Goal: Task Accomplishment & Management: Manage account settings

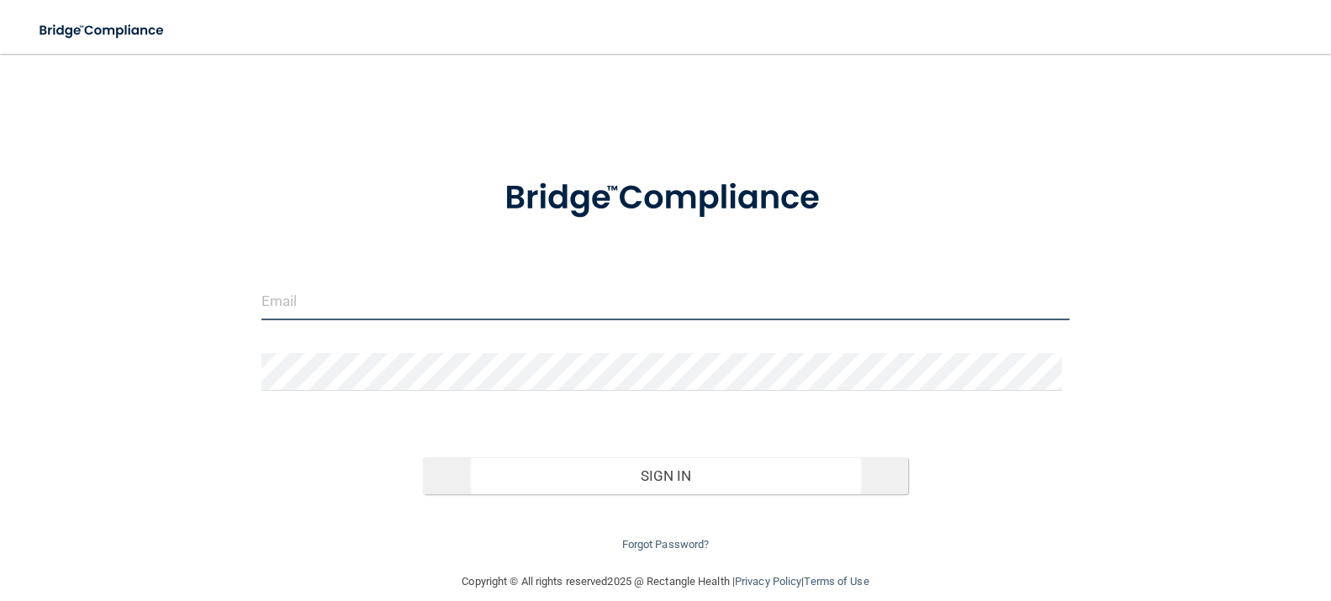
type input "[EMAIL_ADDRESS][DOMAIN_NAME]"
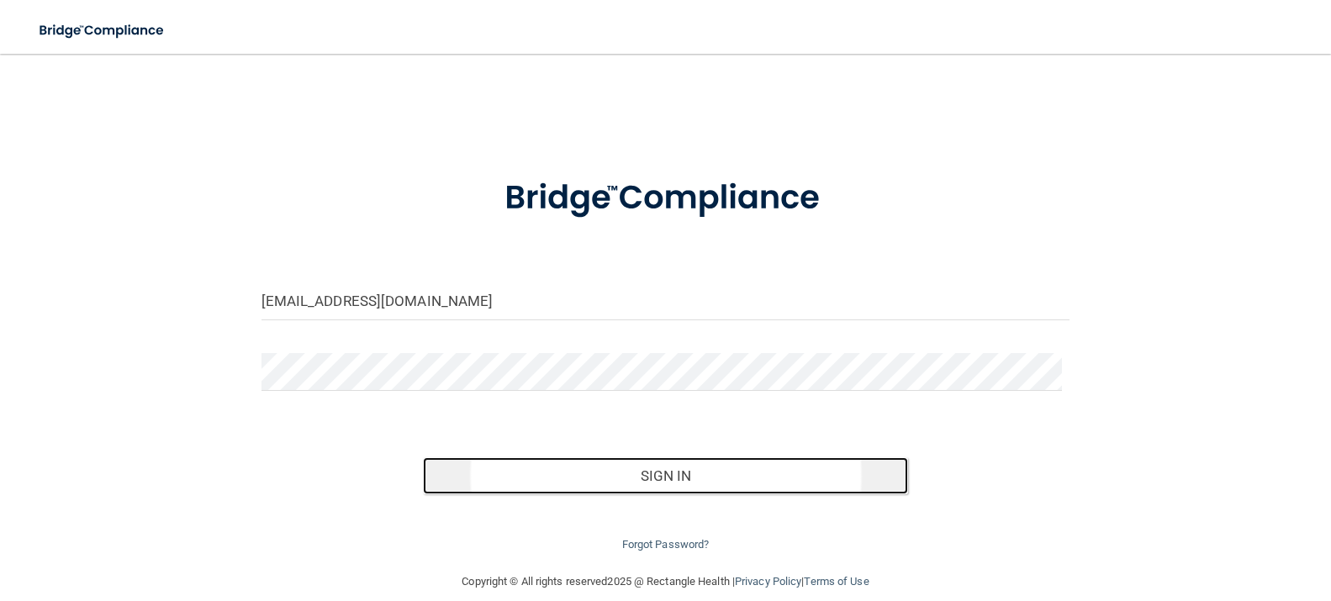
click at [685, 476] on button "Sign In" at bounding box center [665, 475] width 485 height 37
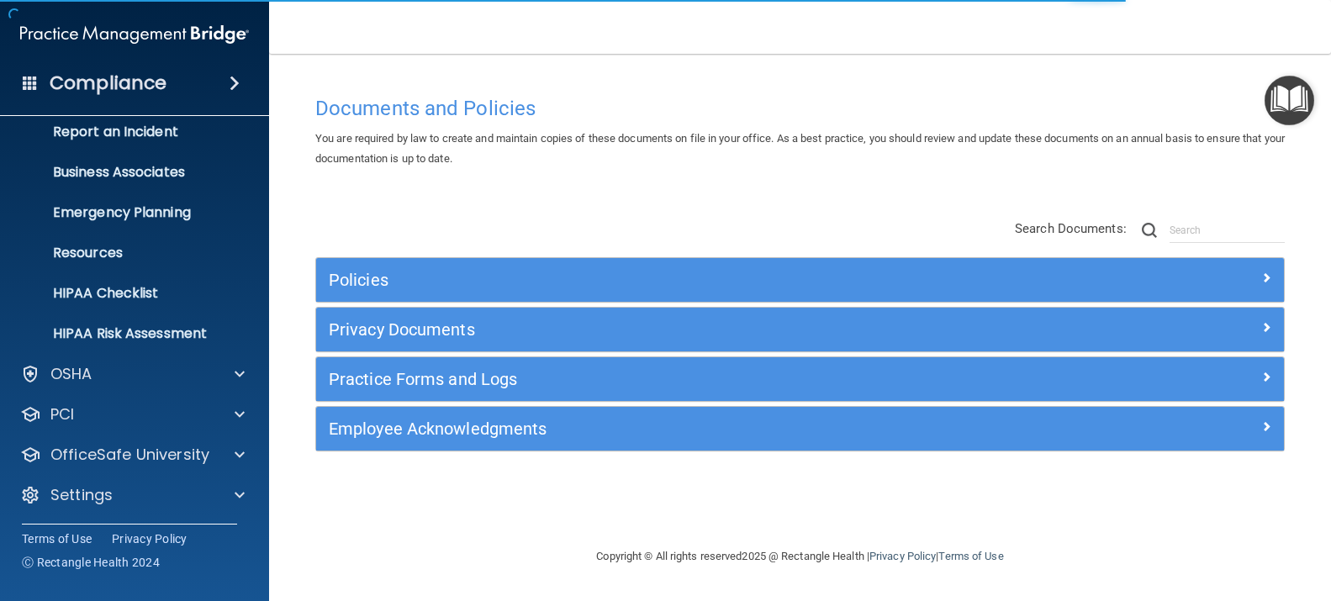
scroll to position [97, 0]
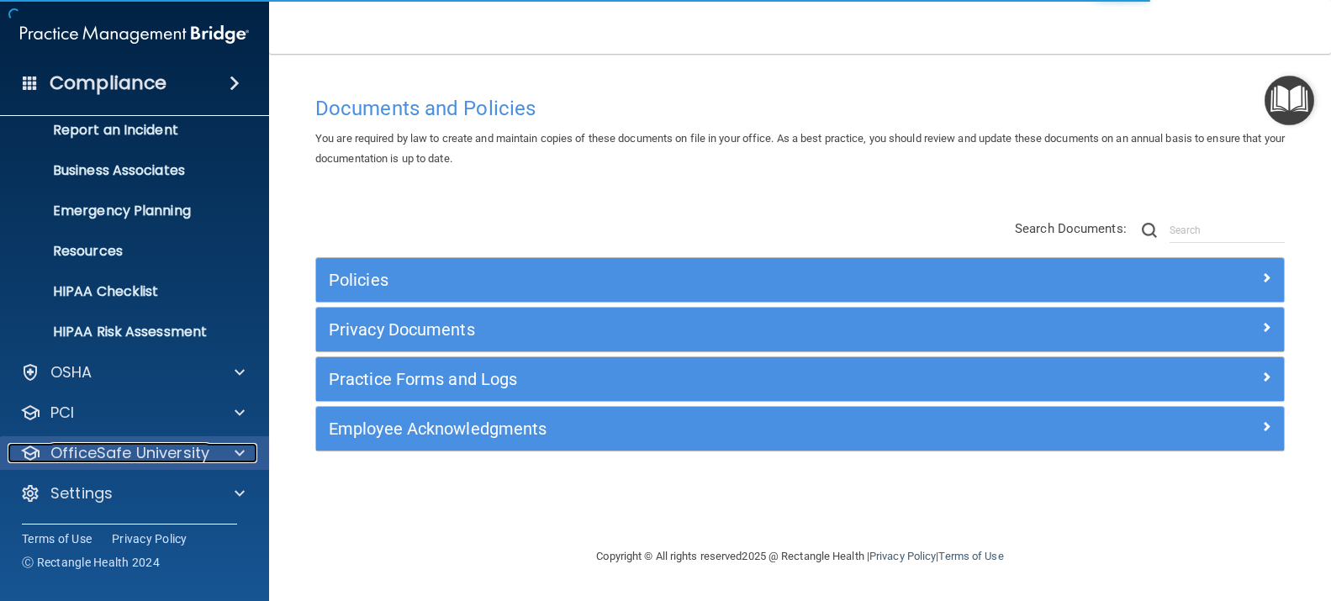
click at [201, 451] on p "OfficeSafe University" at bounding box center [129, 453] width 159 height 20
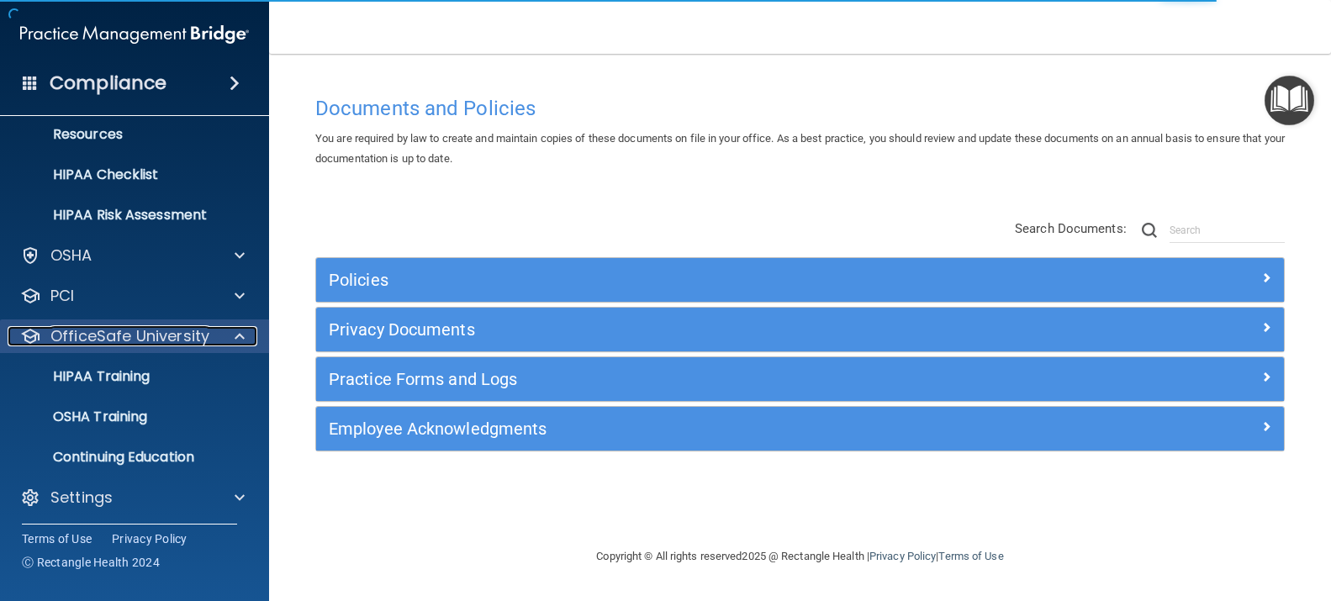
scroll to position [218, 0]
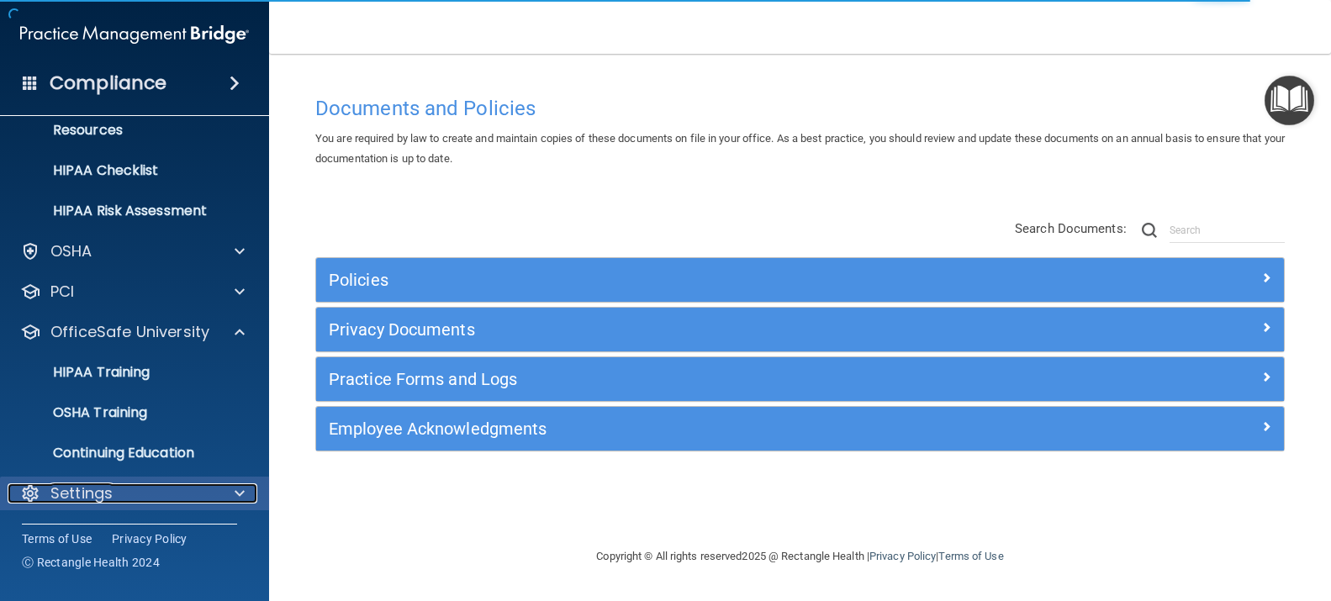
click at [189, 488] on div "Settings" at bounding box center [112, 493] width 208 height 20
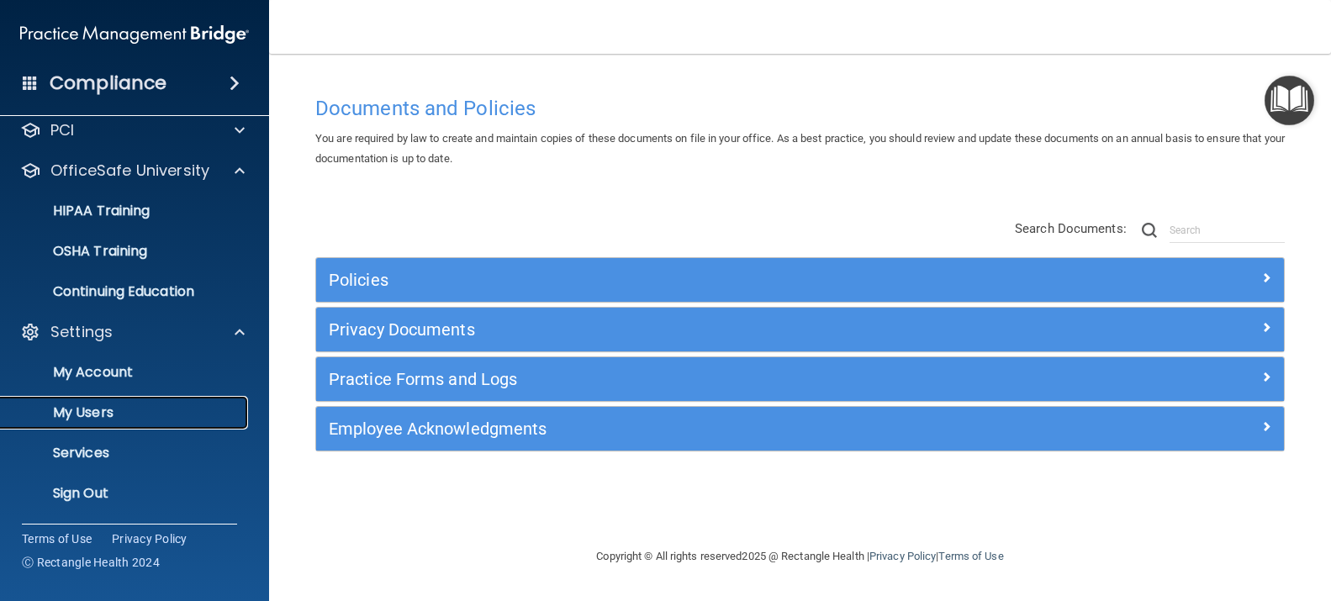
click at [185, 398] on link "My Users" at bounding box center [115, 413] width 265 height 34
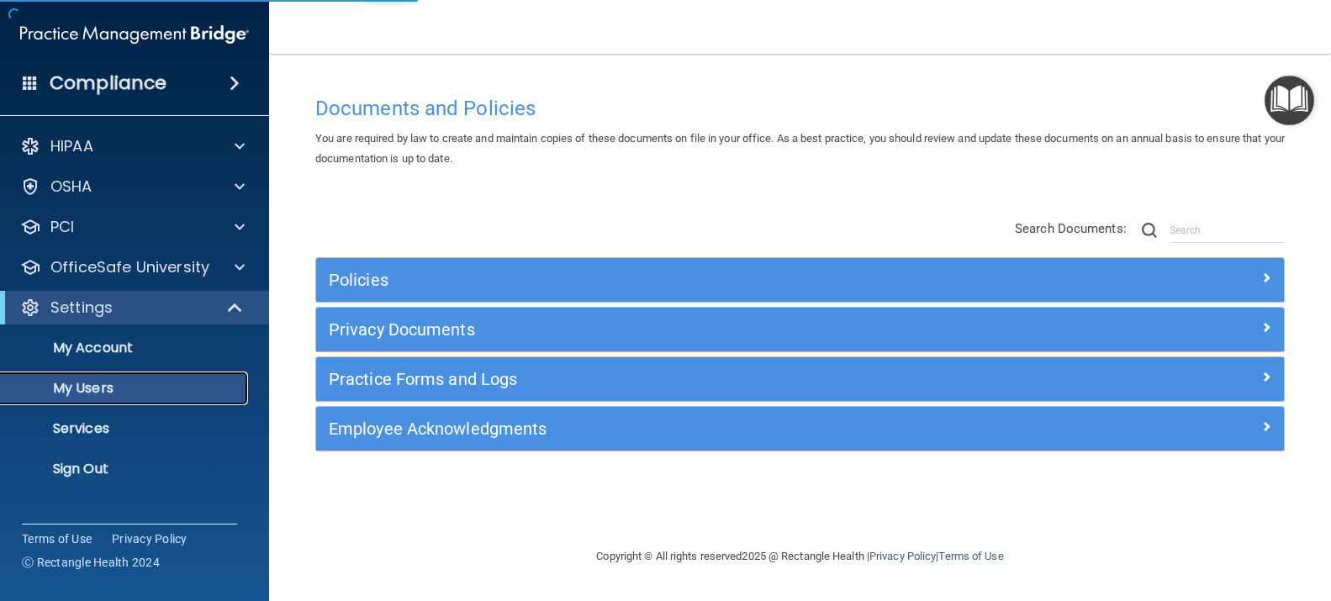
select select "20"
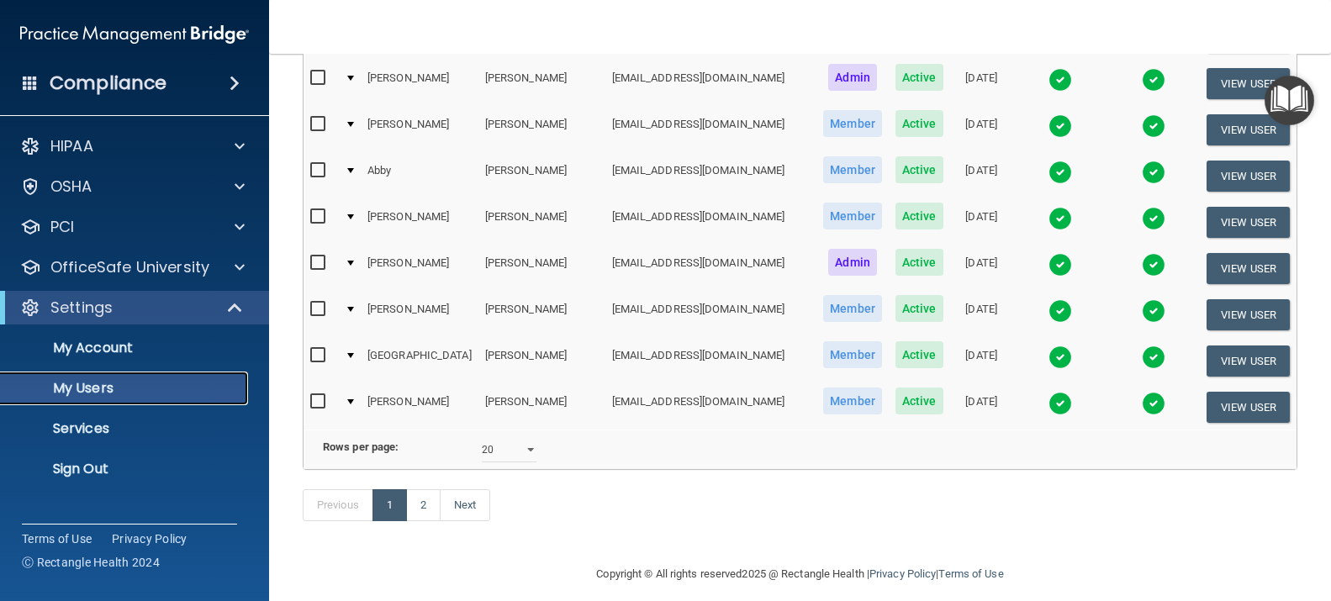
scroll to position [790, 0]
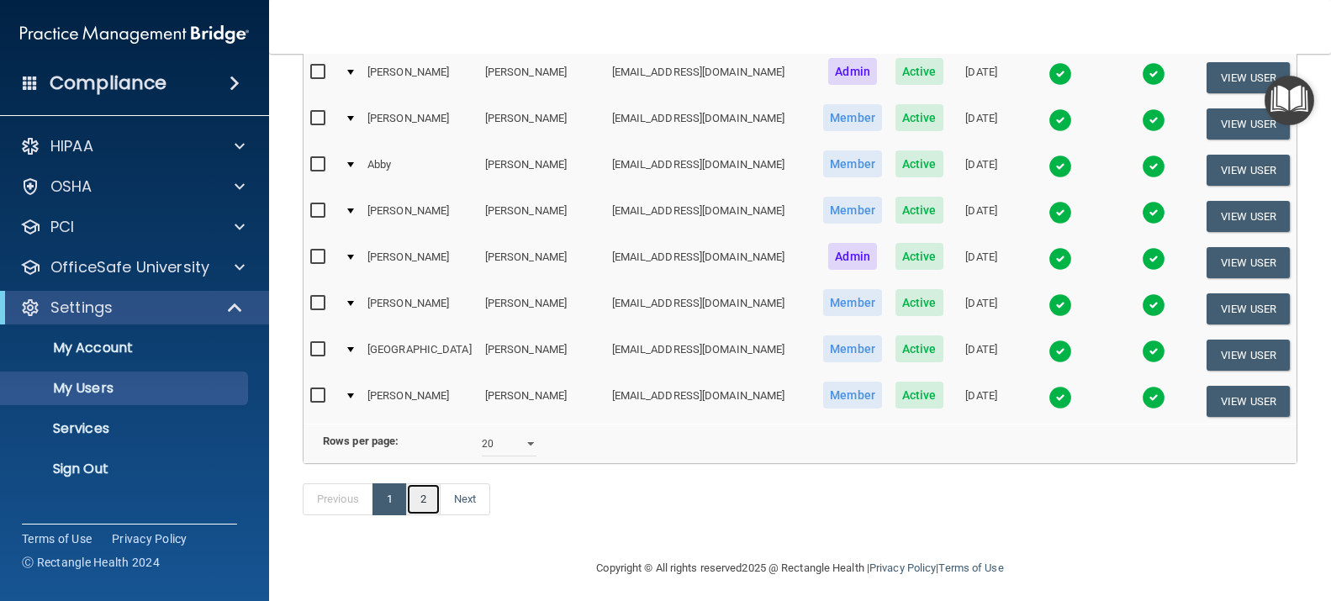
click at [429, 496] on link "2" at bounding box center [423, 499] width 34 height 32
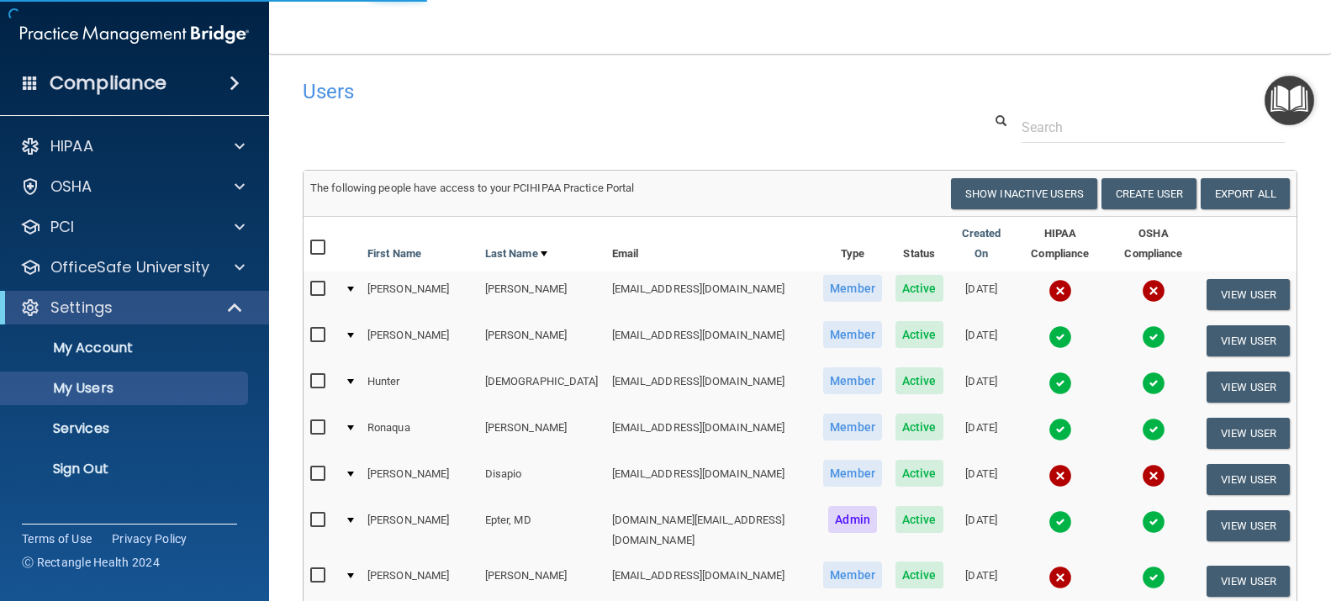
select select "20"
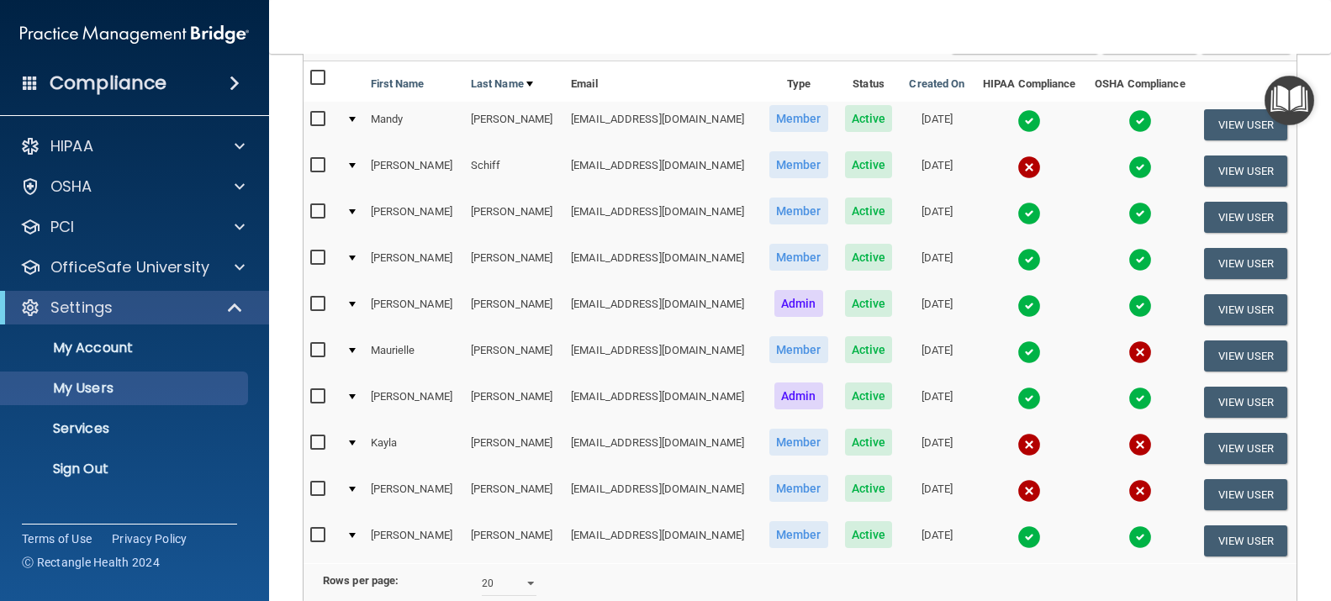
scroll to position [328, 0]
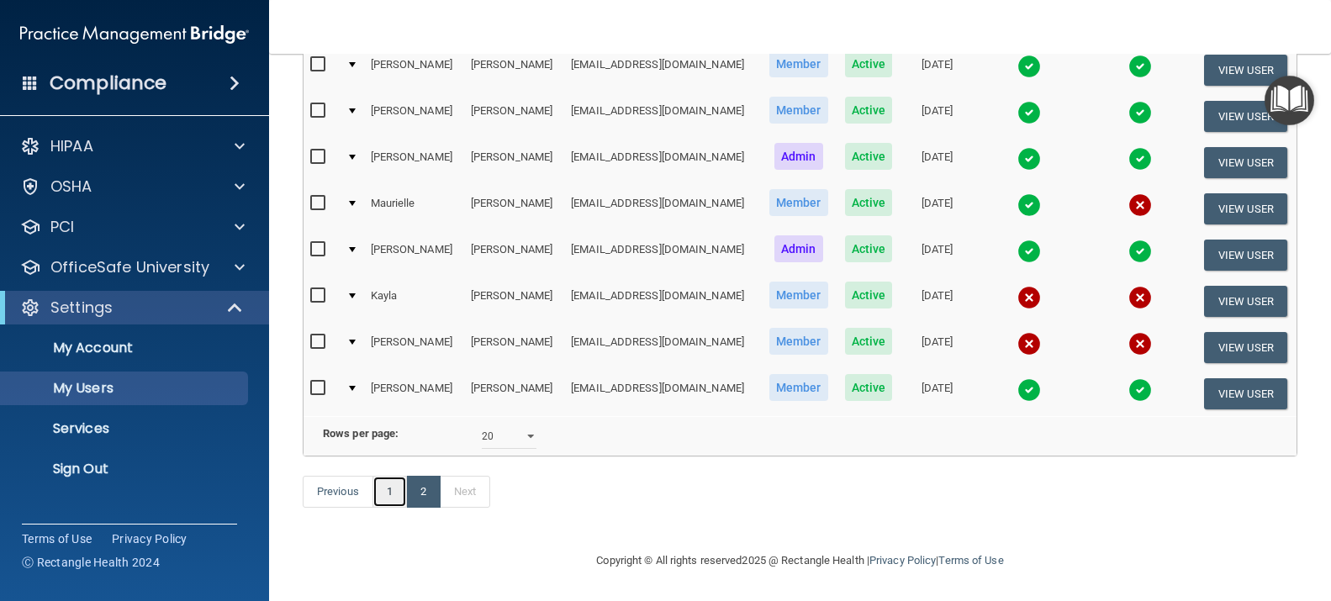
click at [389, 496] on link "1" at bounding box center [389, 492] width 34 height 32
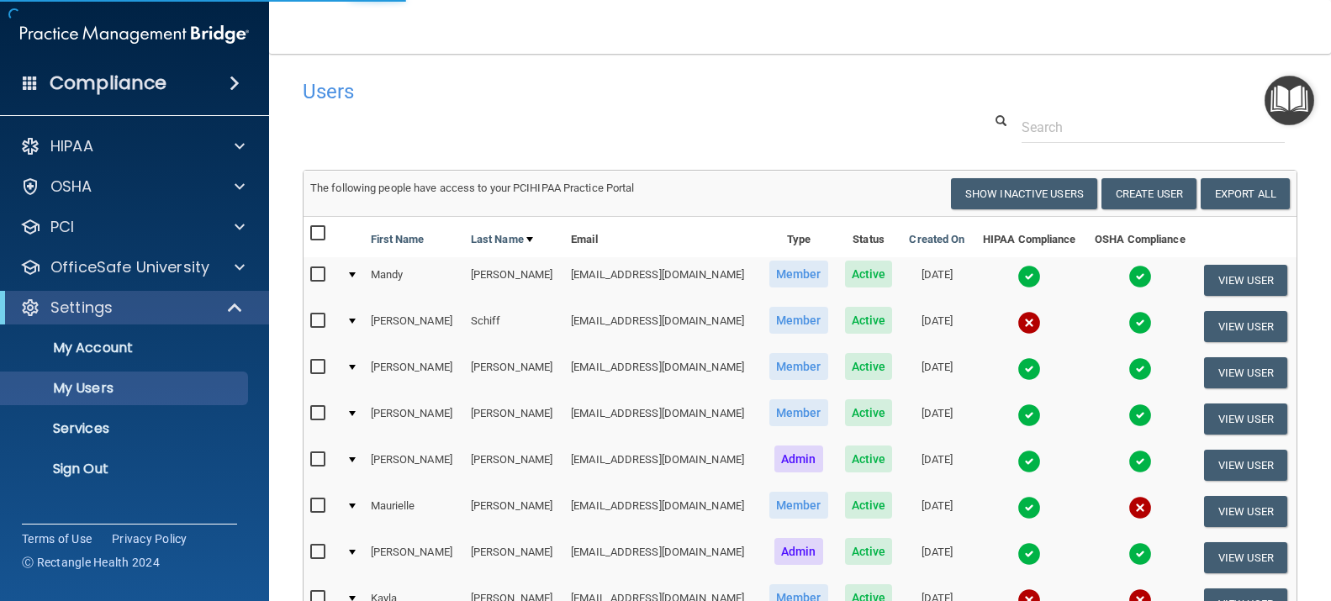
select select "20"
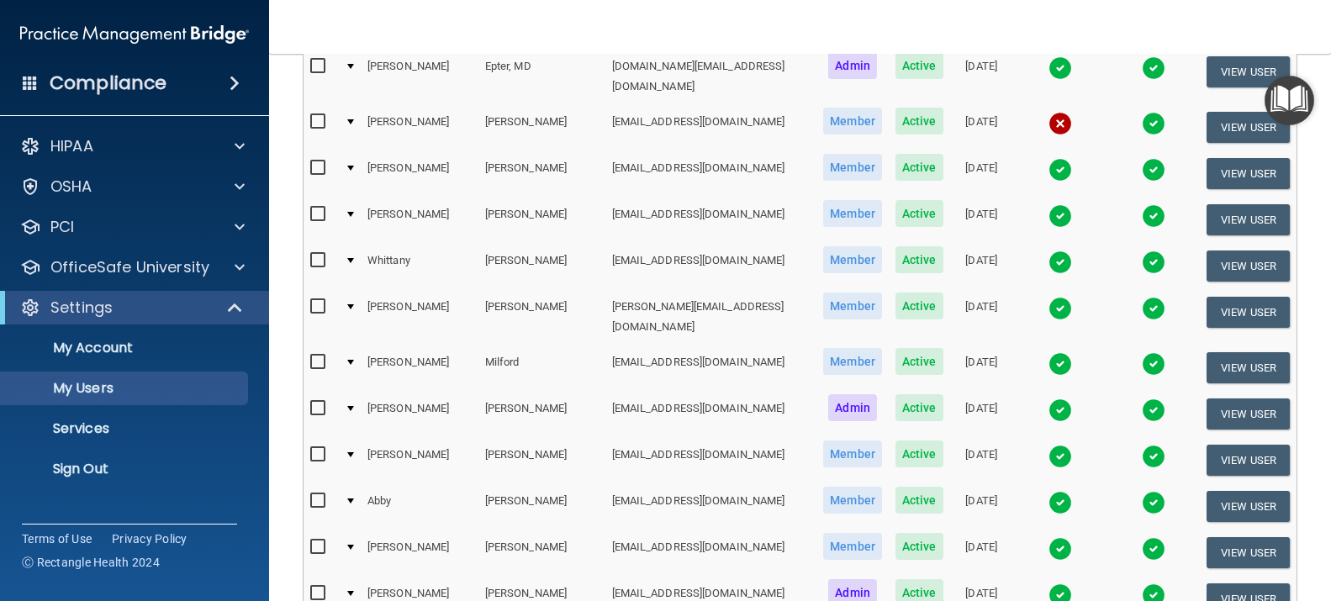
scroll to position [118, 0]
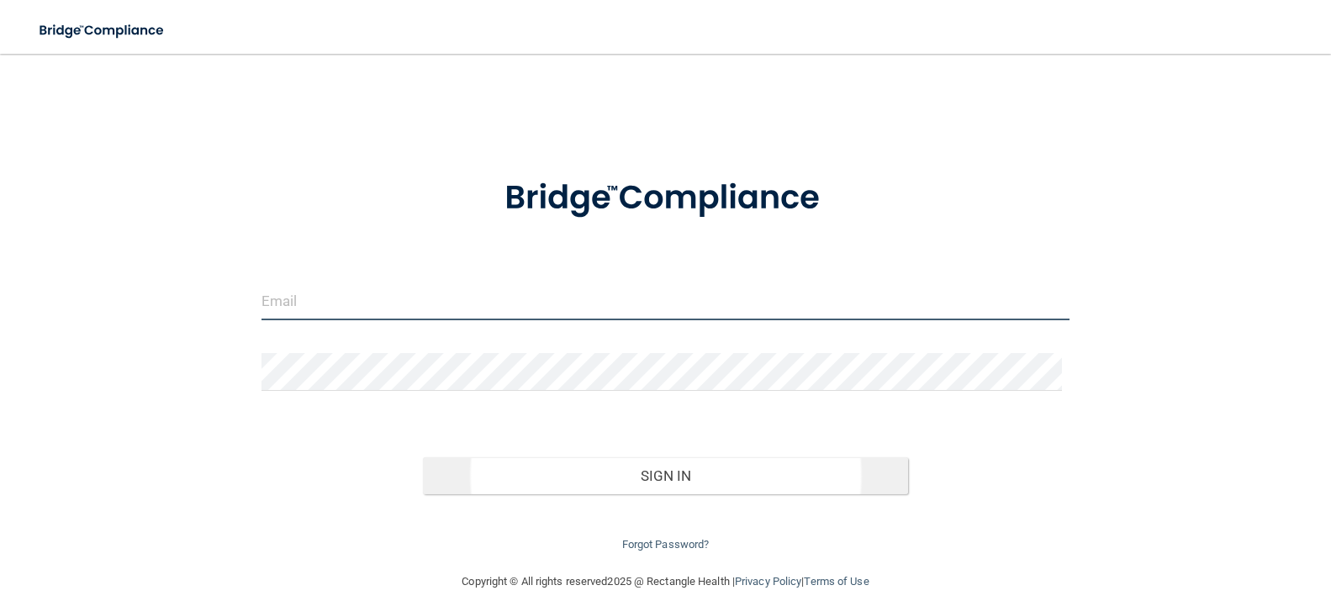
type input "[EMAIL_ADDRESS][DOMAIN_NAME]"
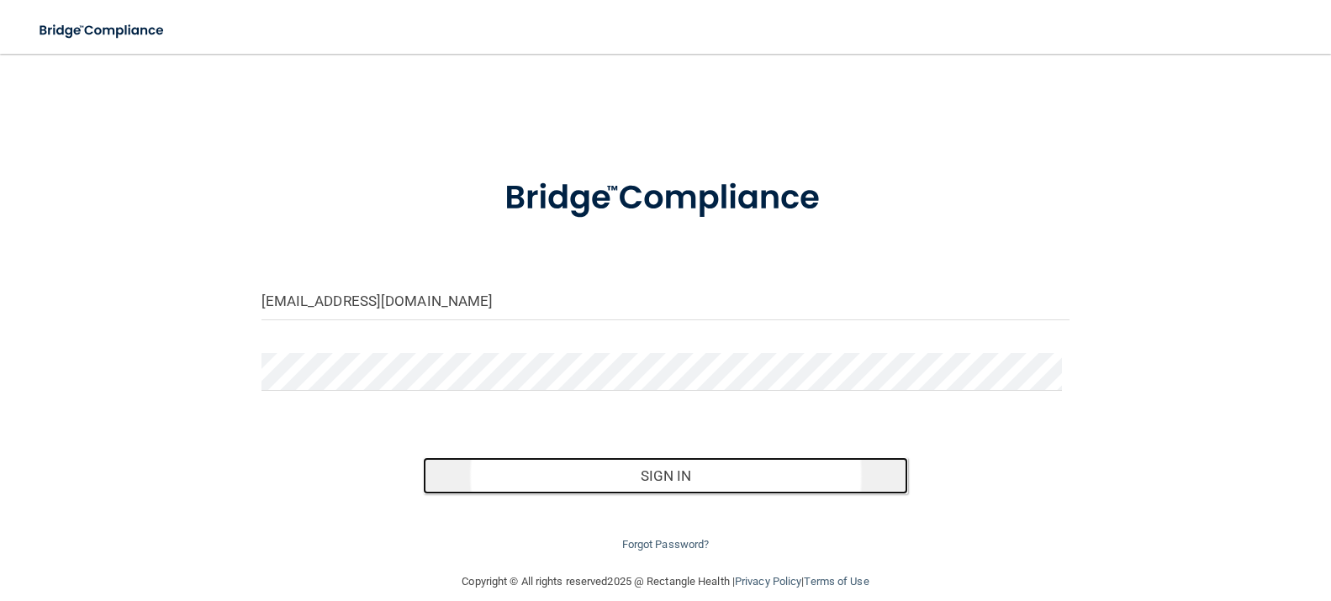
click at [665, 488] on button "Sign In" at bounding box center [665, 475] width 485 height 37
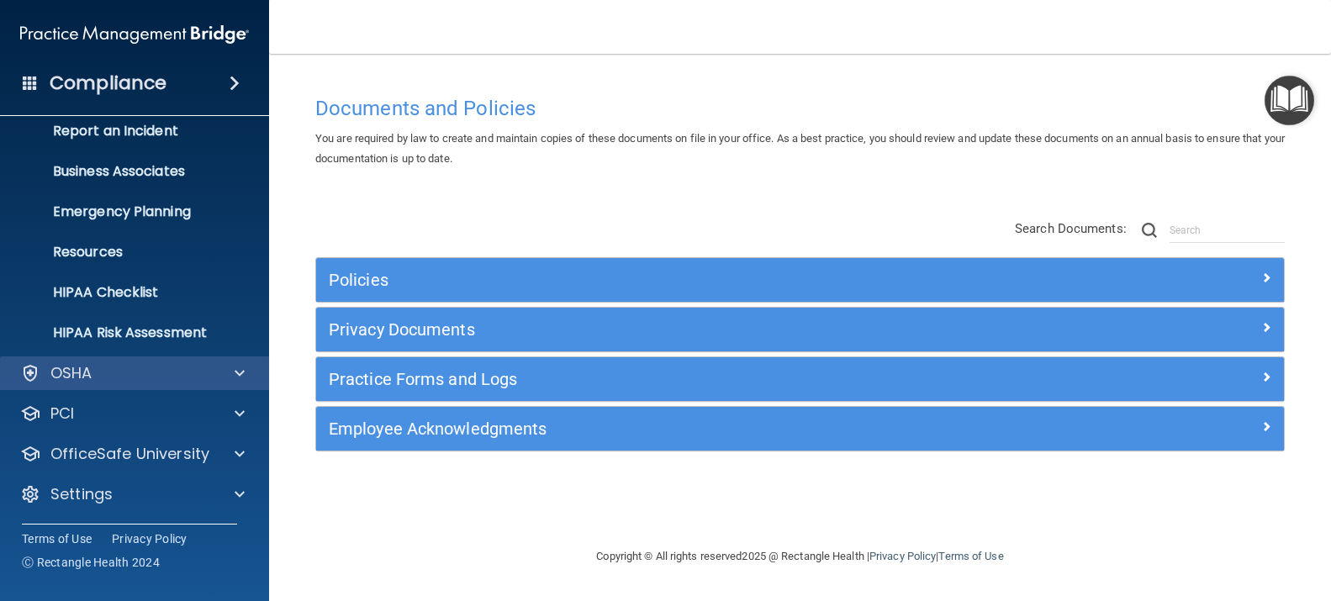
scroll to position [97, 0]
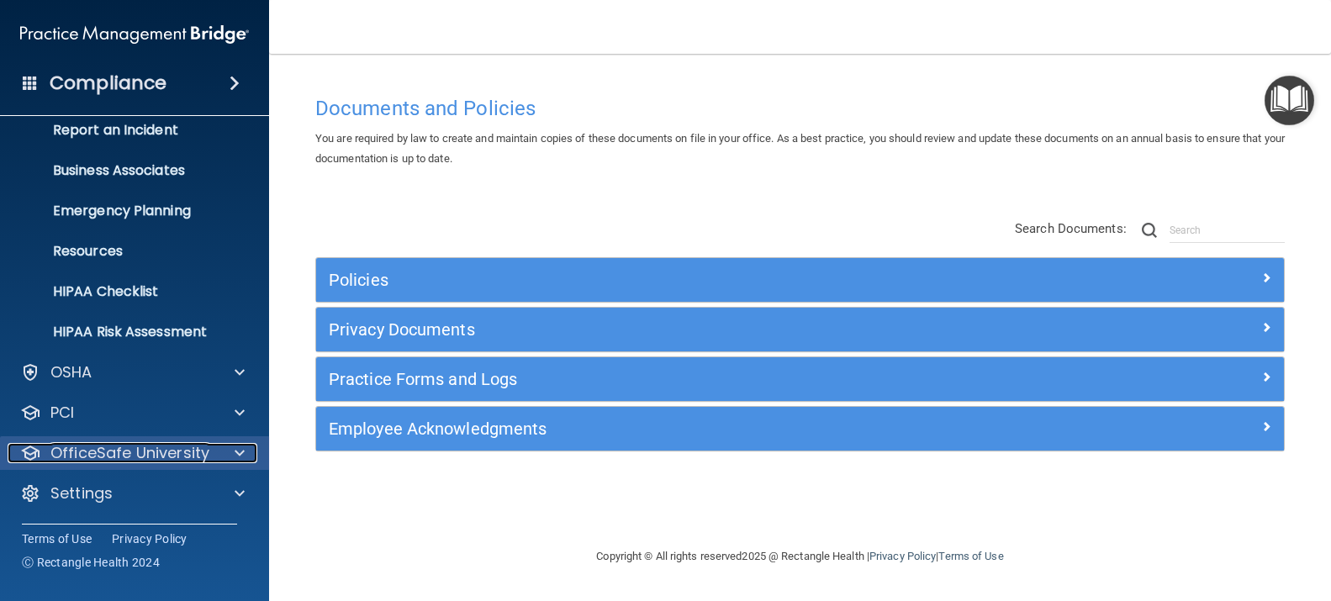
click at [180, 458] on p "OfficeSafe University" at bounding box center [129, 453] width 159 height 20
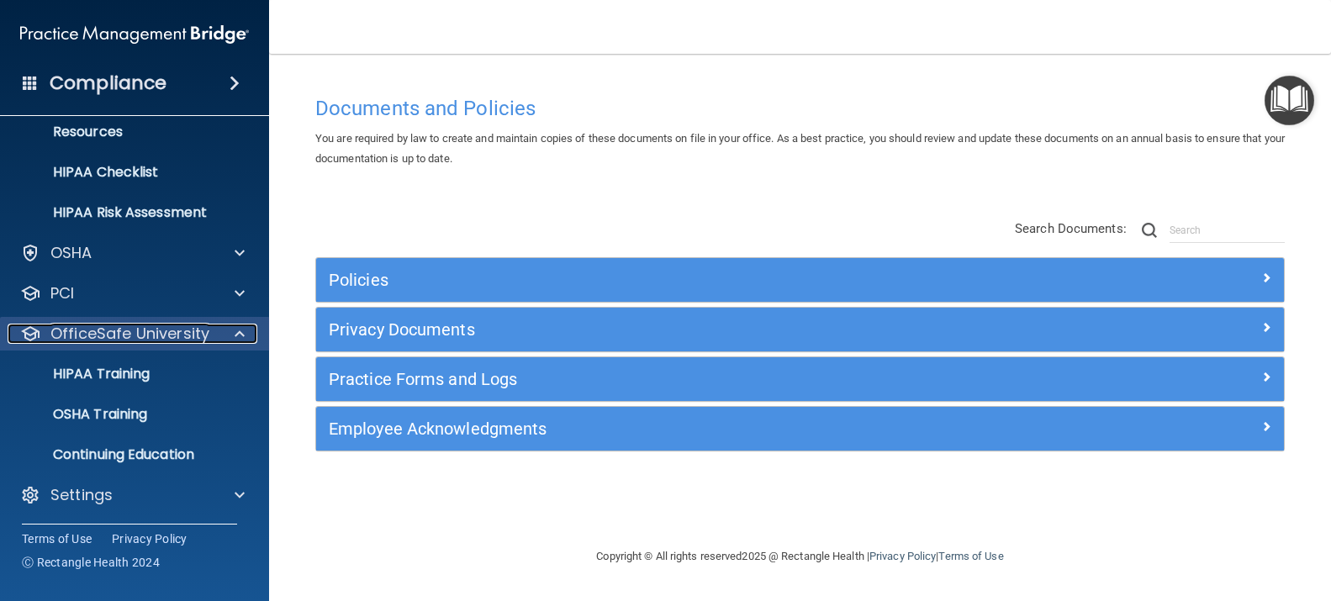
scroll to position [218, 0]
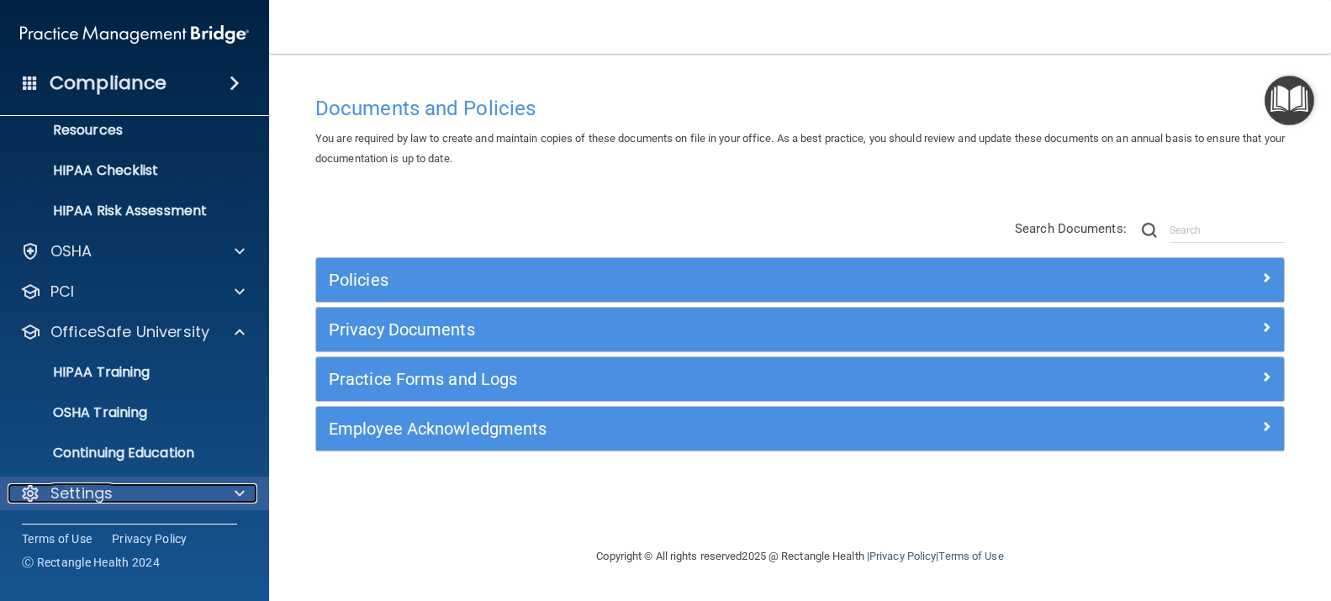
click at [112, 491] on p "Settings" at bounding box center [81, 493] width 62 height 20
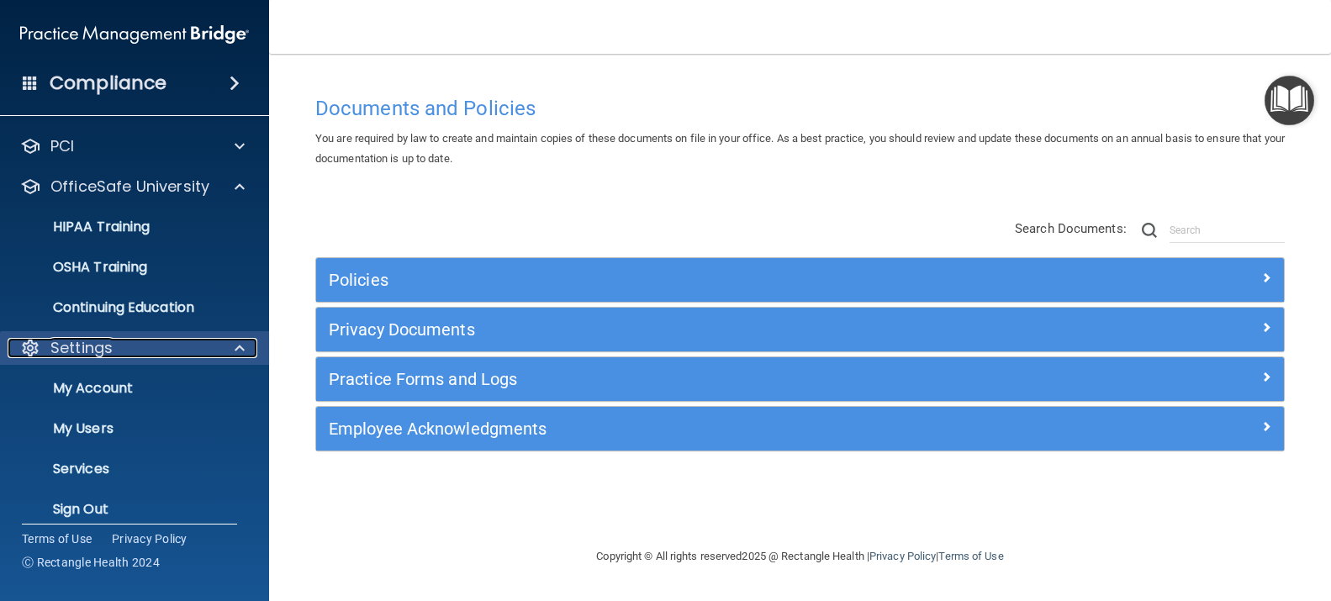
scroll to position [379, 0]
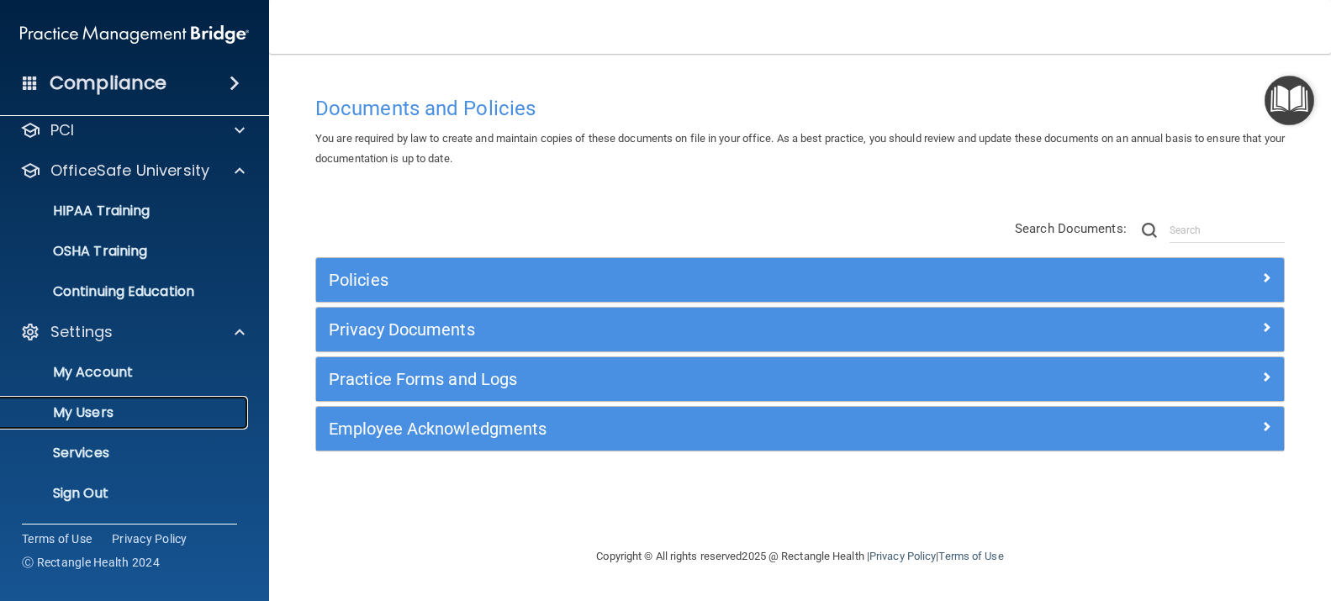
click at [108, 414] on p "My Users" at bounding box center [125, 412] width 229 height 17
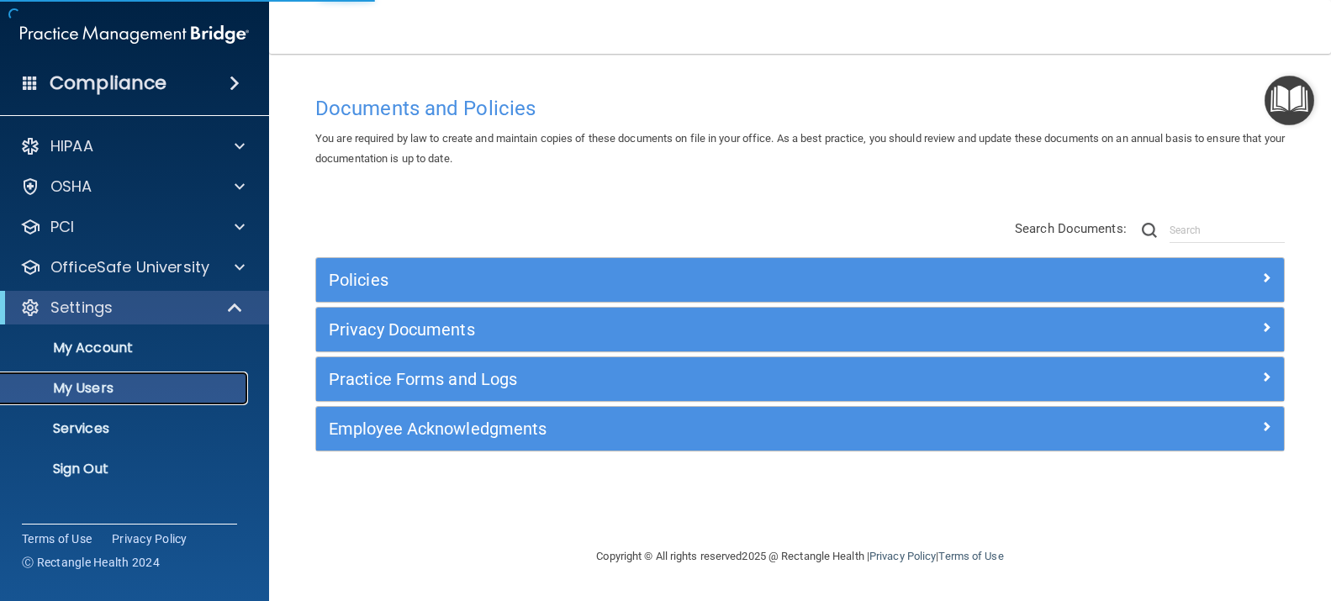
select select "20"
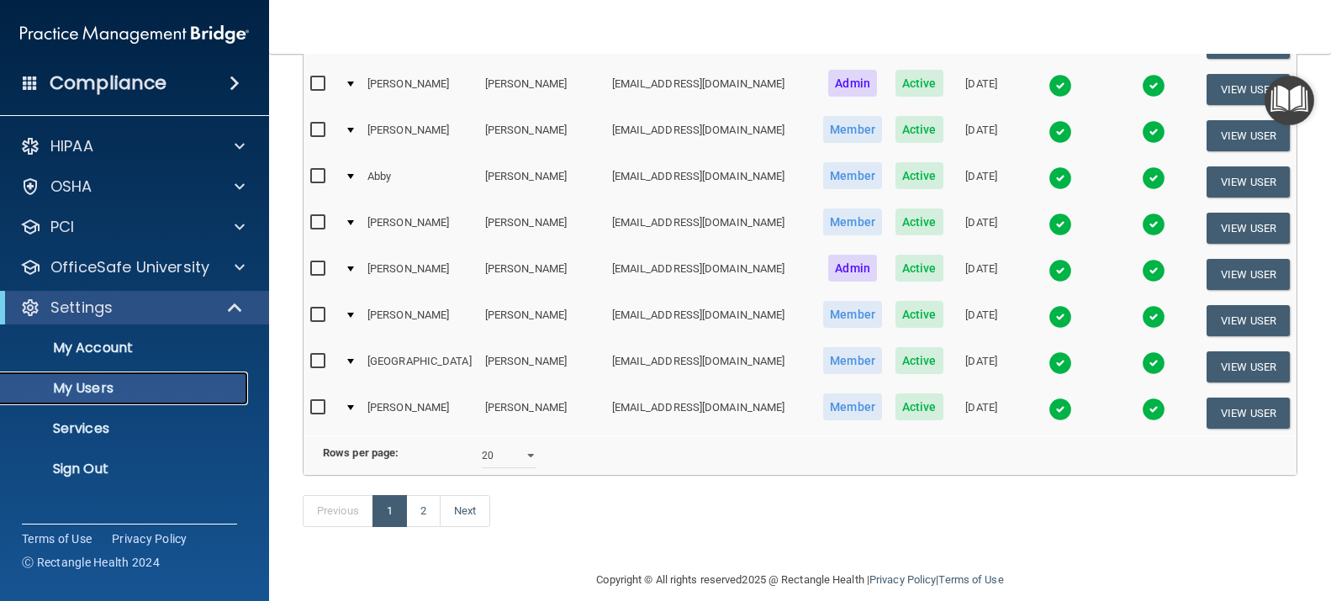
scroll to position [790, 0]
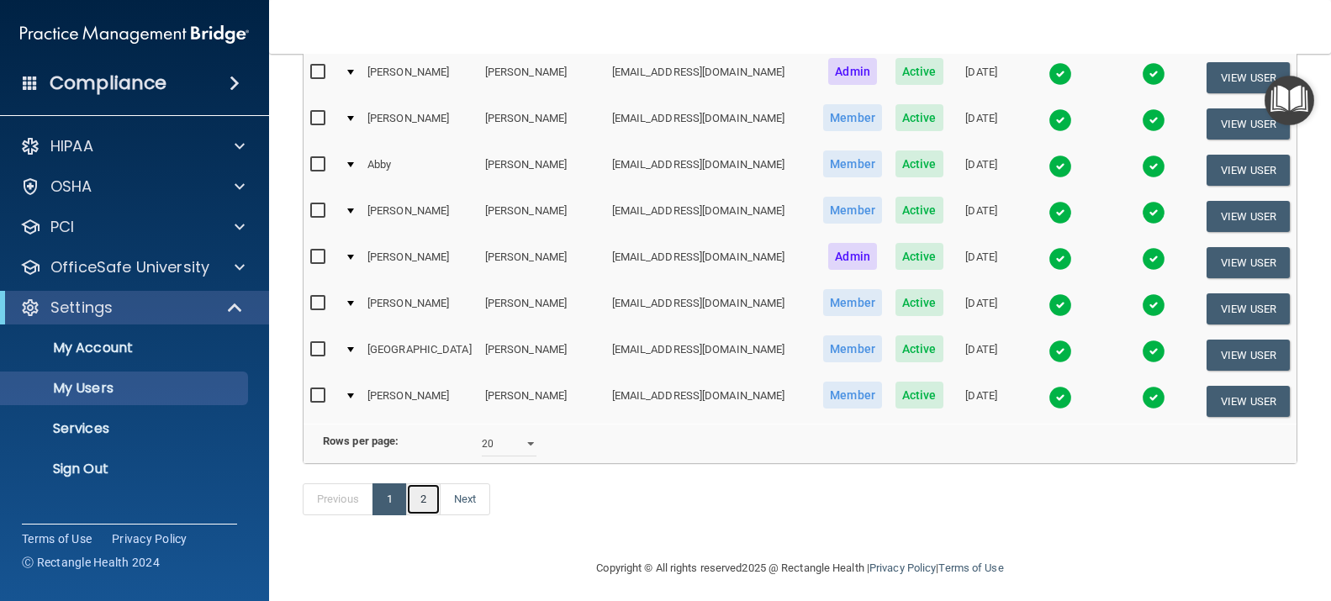
click at [433, 486] on link "2" at bounding box center [423, 499] width 34 height 32
select select "20"
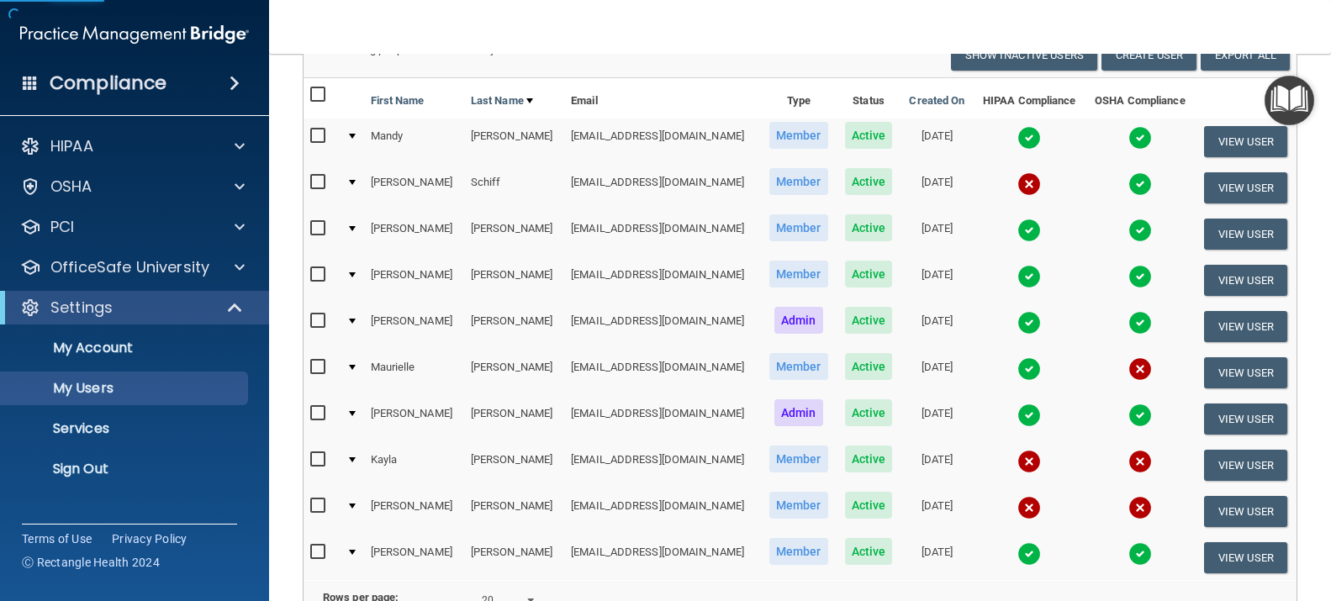
scroll to position [328, 0]
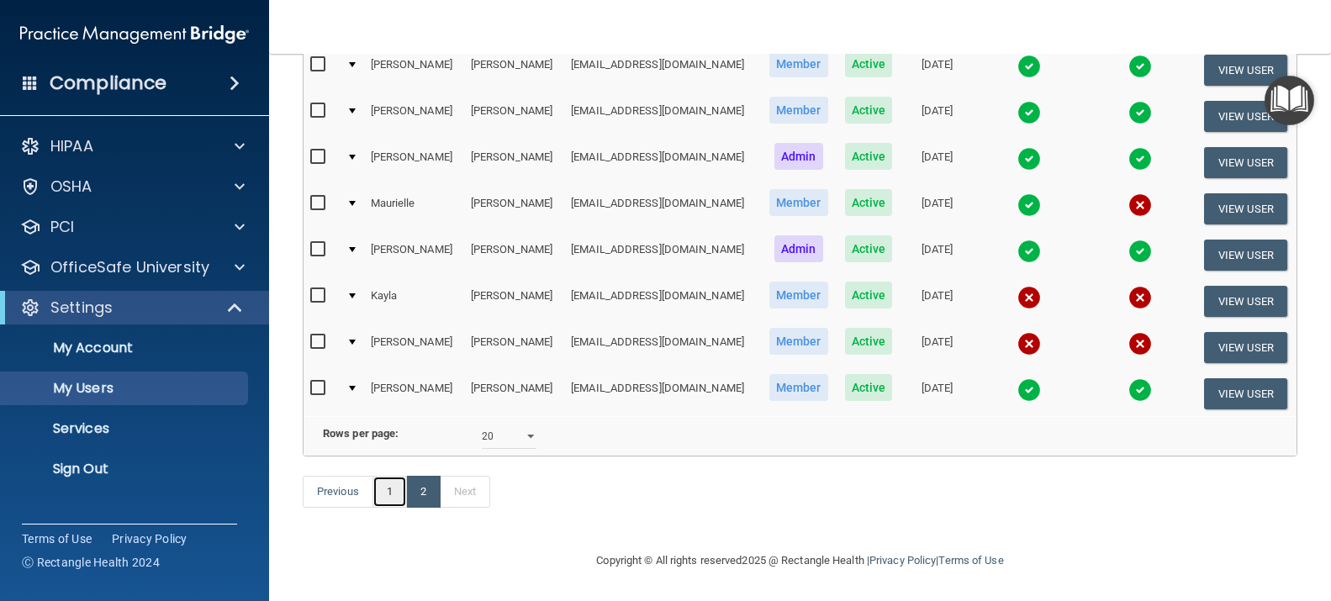
click at [387, 499] on link "1" at bounding box center [389, 492] width 34 height 32
select select "20"
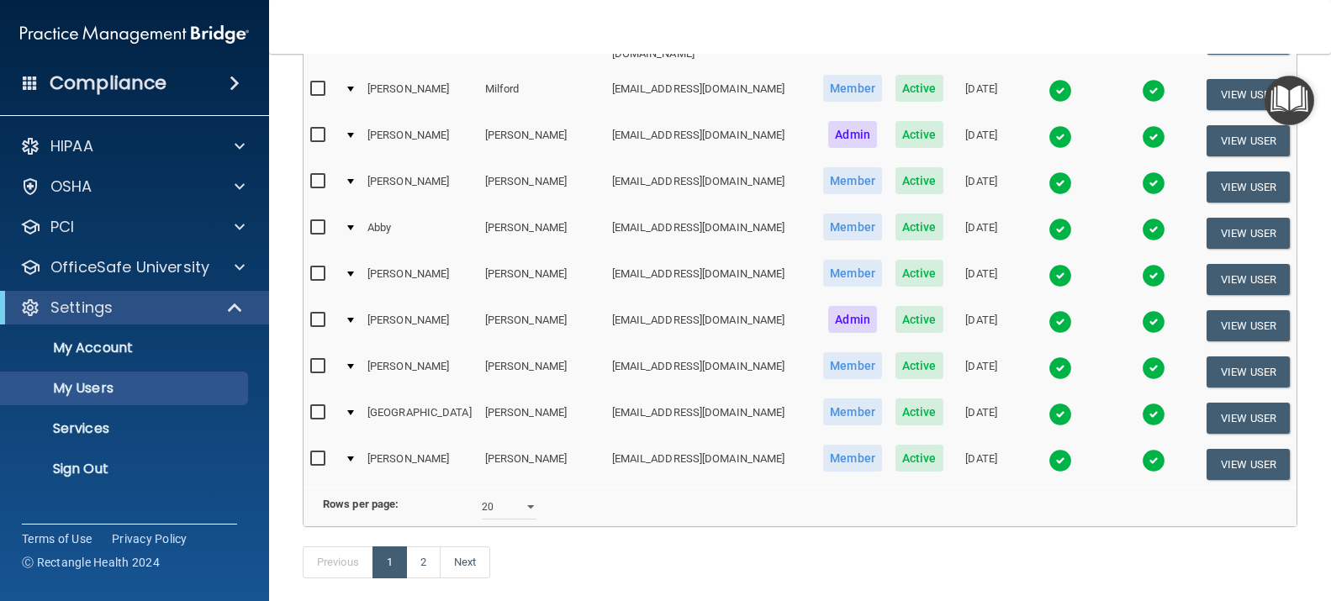
scroll to position [757, 0]
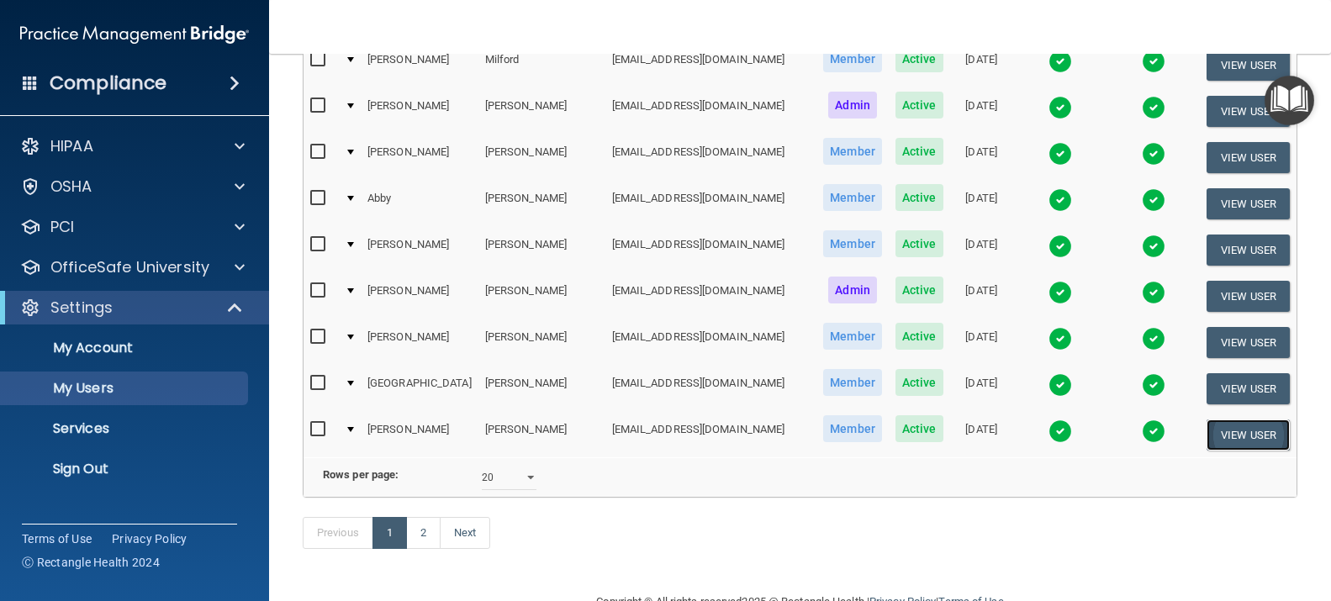
click at [1221, 419] on button "View User" at bounding box center [1247, 434] width 83 height 31
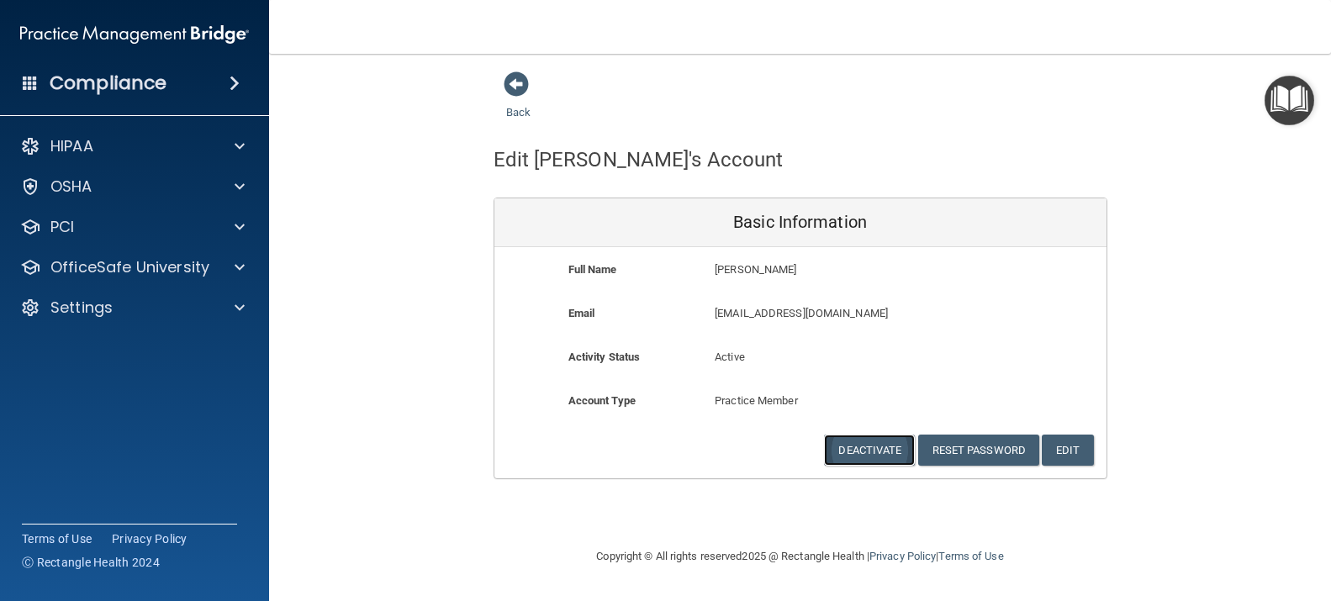
click at [879, 453] on button "Deactivate" at bounding box center [869, 450] width 91 height 31
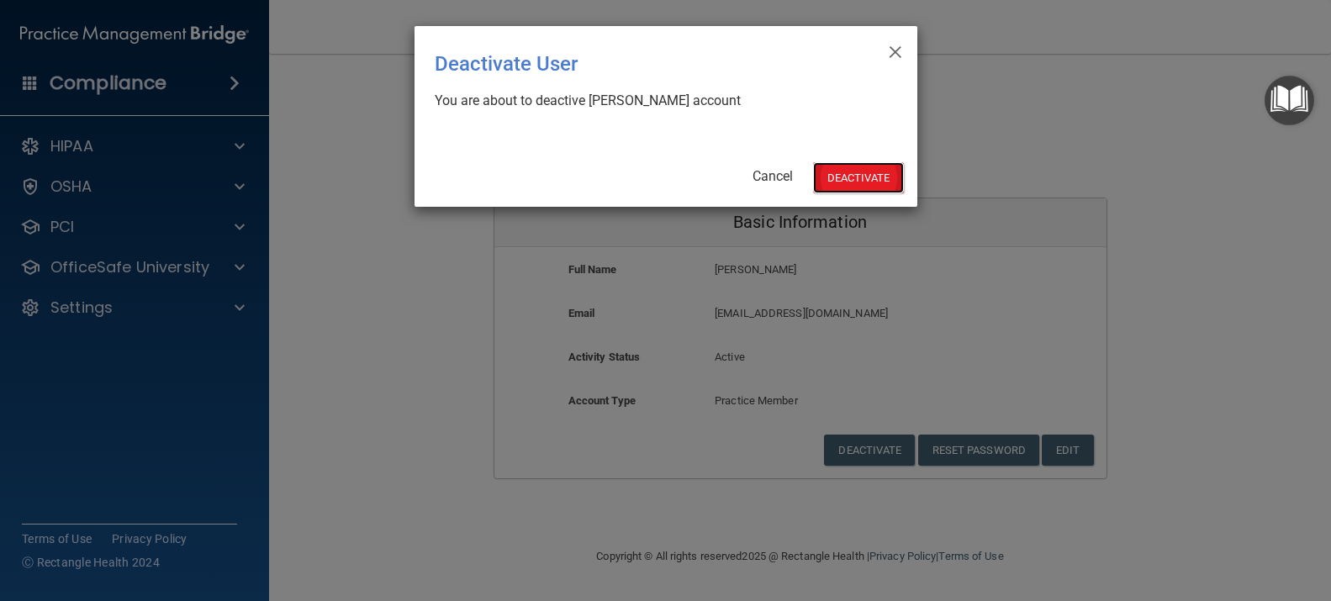
click at [841, 177] on button "Deactivate" at bounding box center [858, 177] width 91 height 31
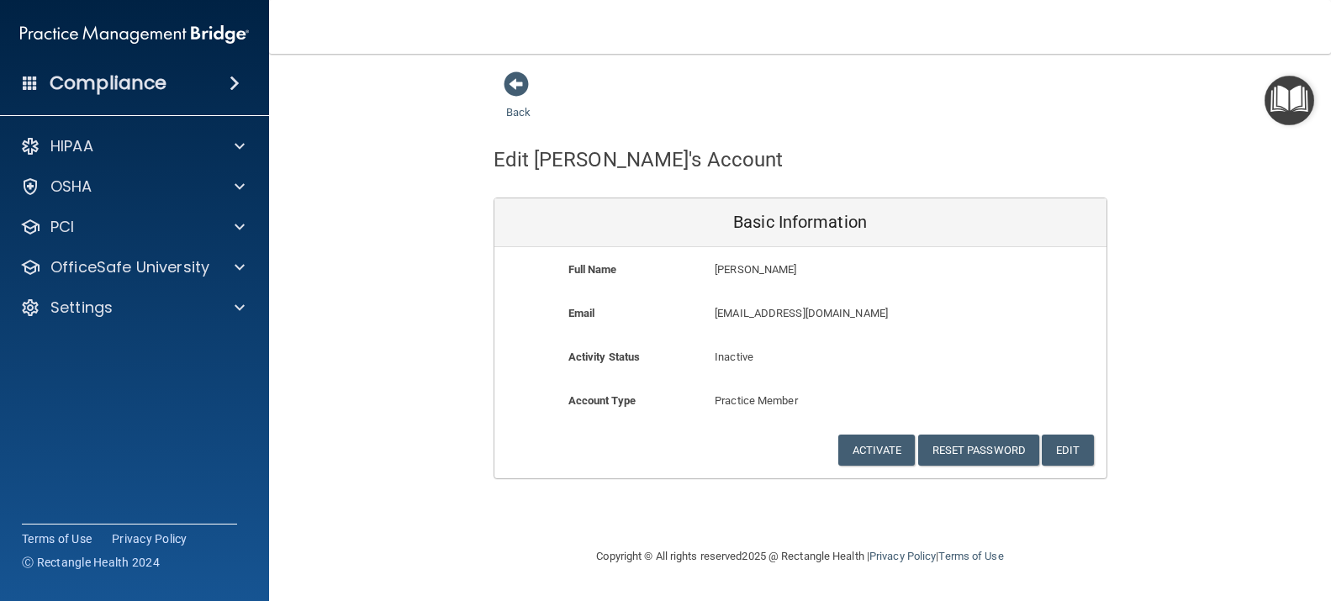
click at [740, 358] on p "Inactive" at bounding box center [800, 357] width 171 height 20
click at [1068, 455] on button "Edit" at bounding box center [1067, 450] width 51 height 31
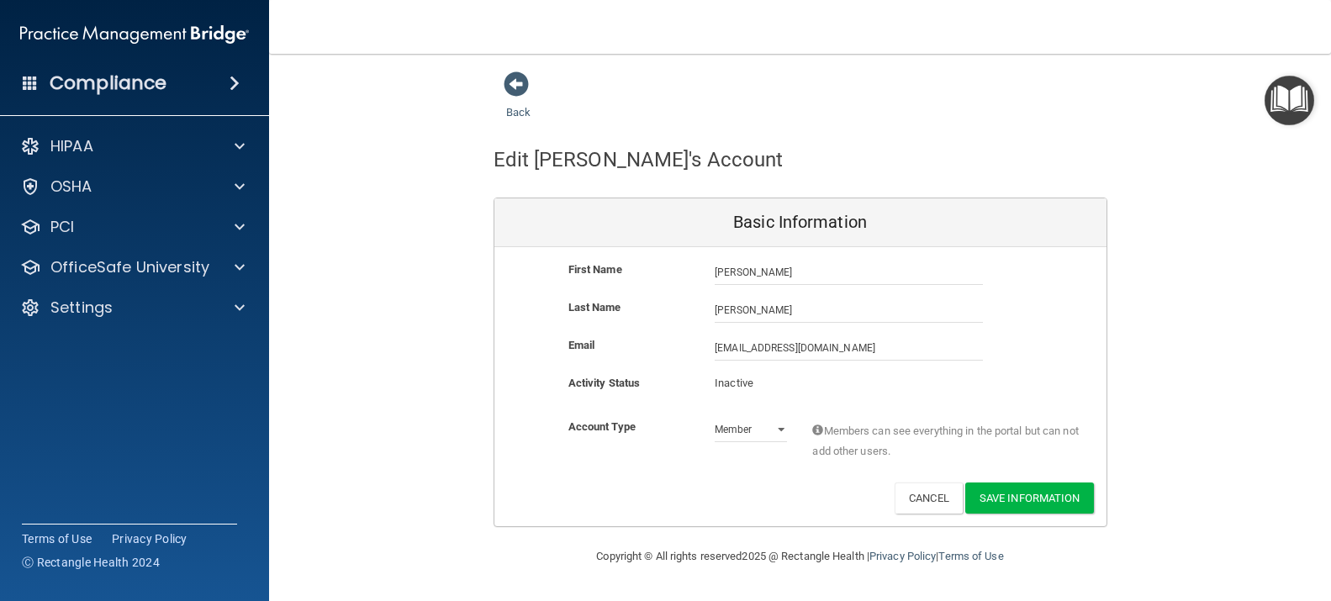
click at [1205, 418] on div "Back Edit [PERSON_NAME]'s Account Basic Information First Name [PERSON_NAME] [P…" at bounding box center [800, 299] width 994 height 456
click at [515, 87] on span at bounding box center [516, 83] width 25 height 25
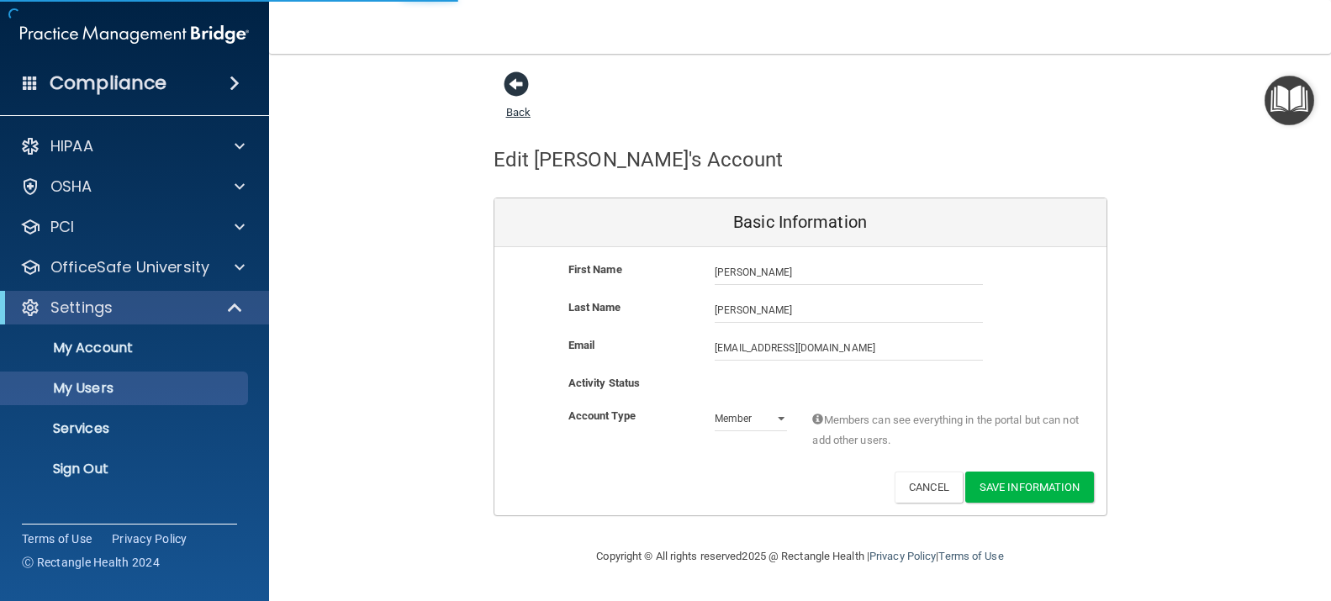
select select "20"
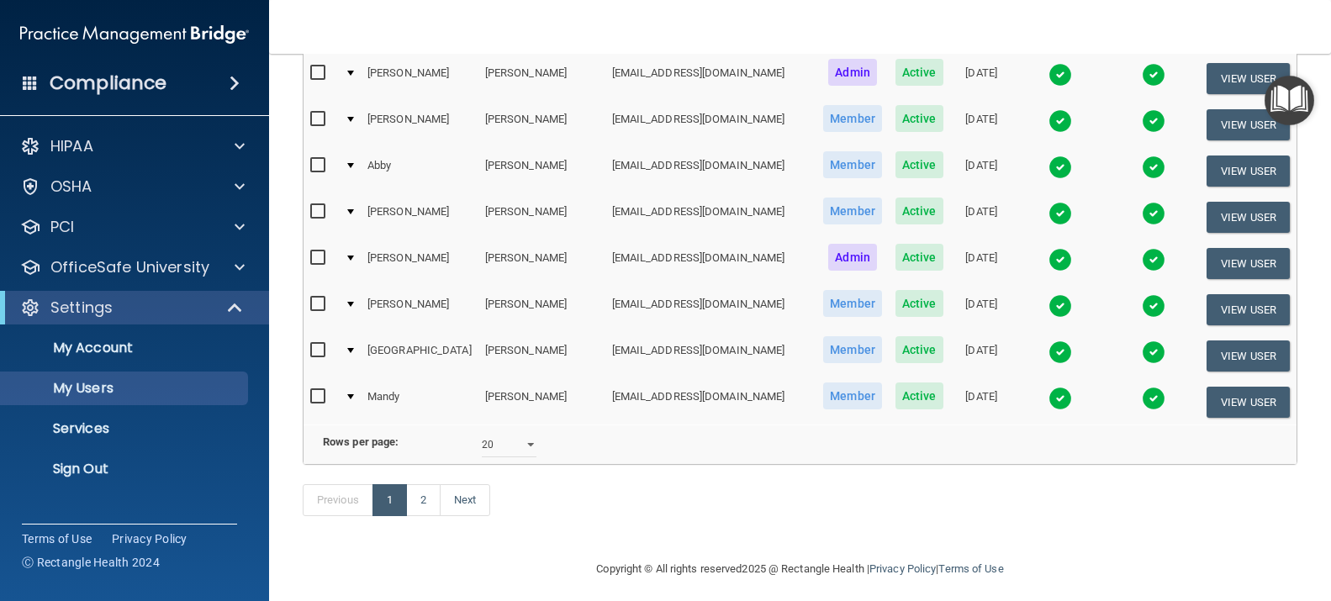
scroll to position [790, 0]
click at [426, 489] on link "2" at bounding box center [423, 499] width 34 height 32
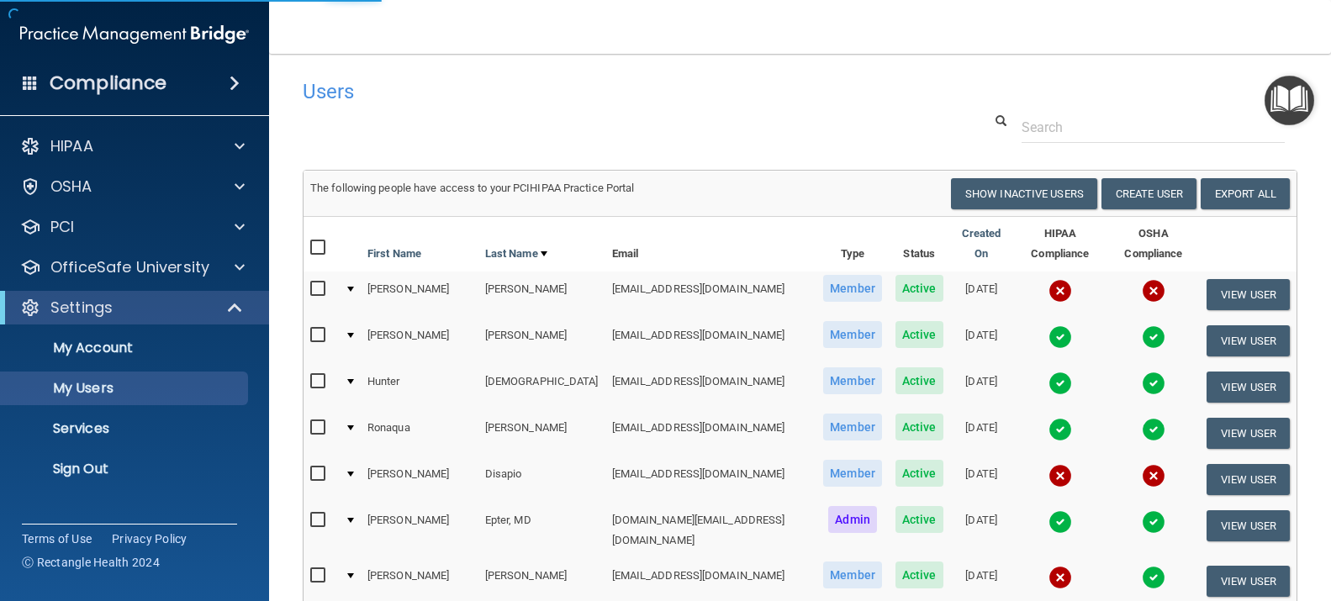
select select "20"
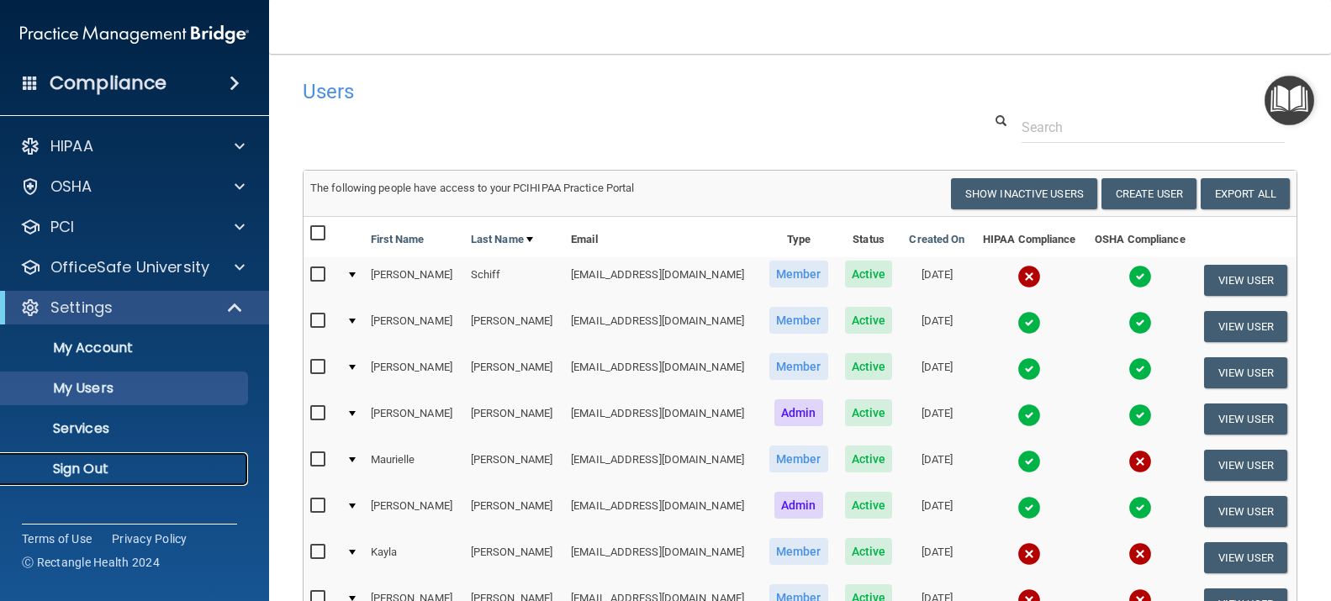
click at [95, 467] on p "Sign Out" at bounding box center [125, 469] width 229 height 17
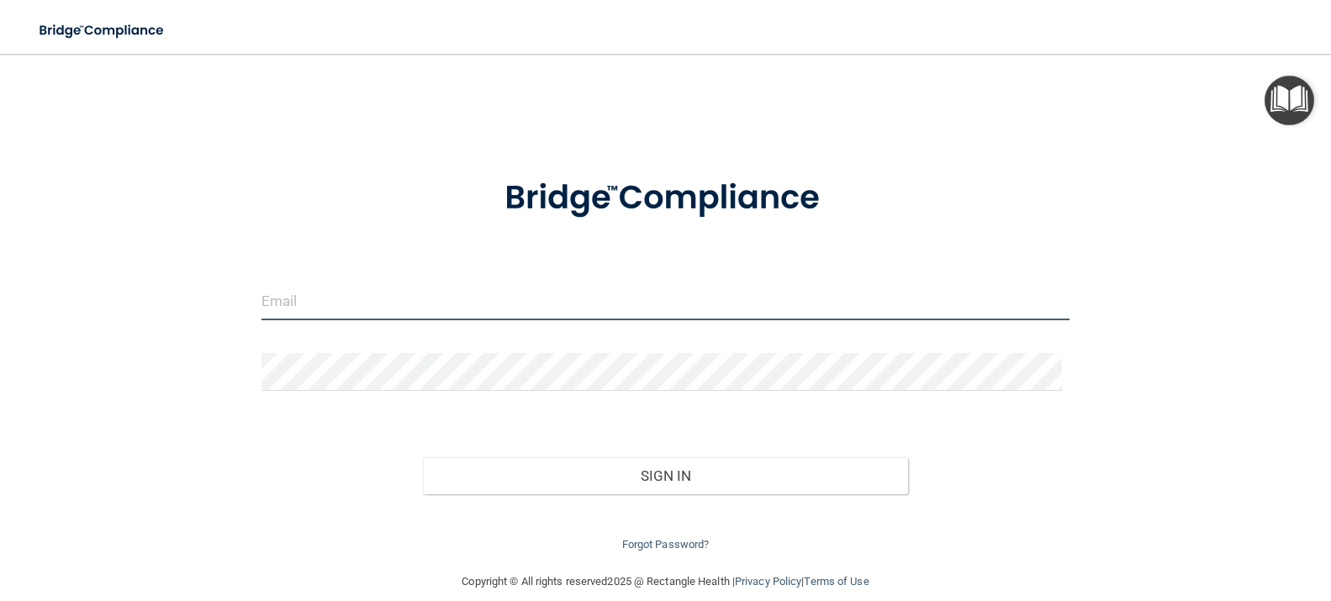
type input "[EMAIL_ADDRESS][DOMAIN_NAME]"
